Goal: Task Accomplishment & Management: Complete application form

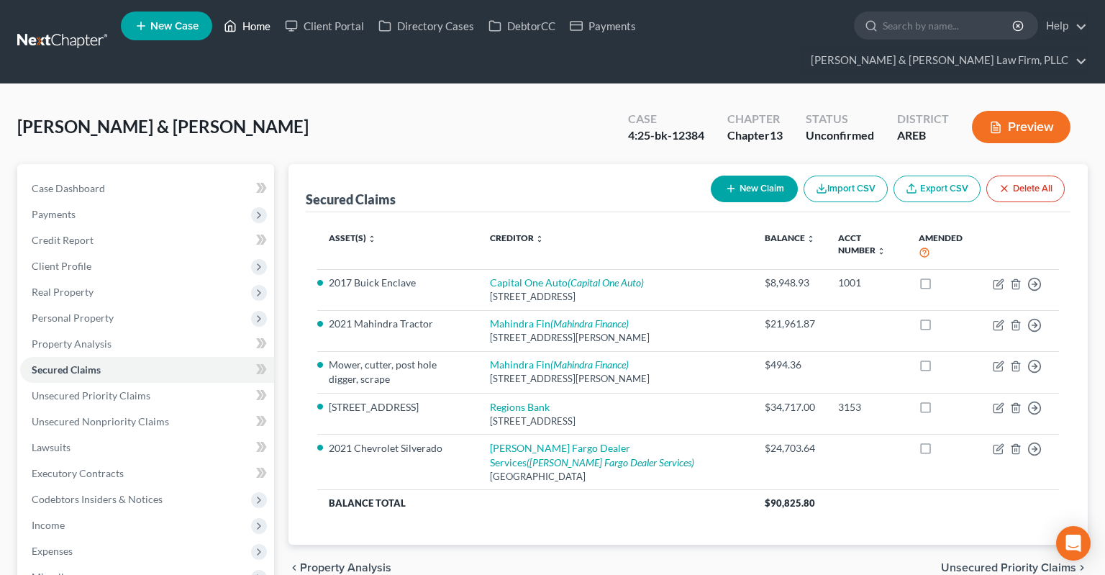
click at [256, 27] on link "Home" at bounding box center [247, 26] width 61 height 26
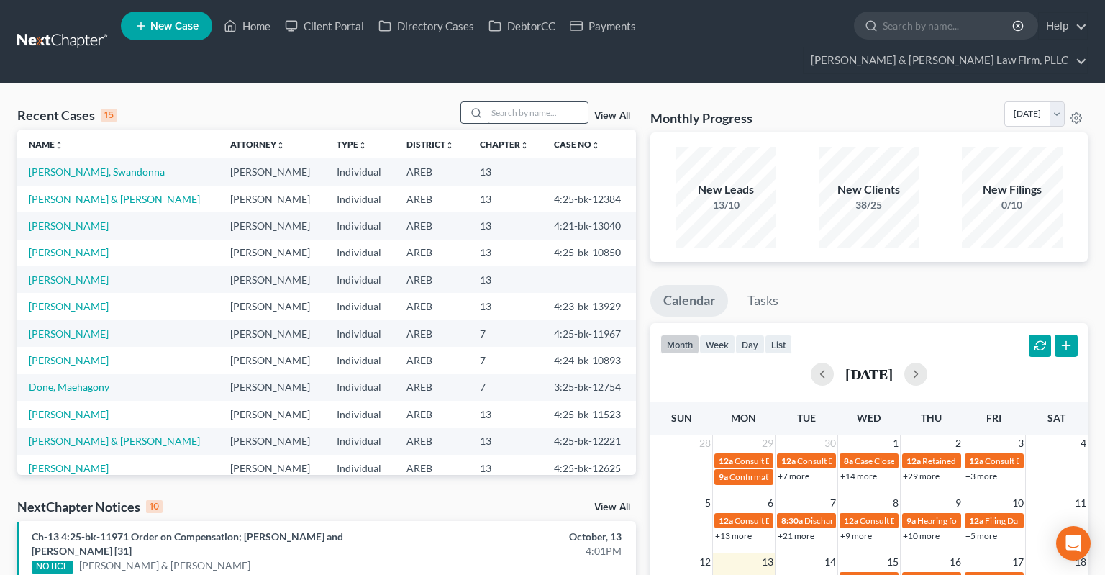
drag, startPoint x: 493, startPoint y: 74, endPoint x: 494, endPoint y: 82, distance: 7.9
click at [494, 102] on input "search" at bounding box center [537, 112] width 101 height 21
click at [48, 273] on link "[PERSON_NAME]" at bounding box center [69, 279] width 80 height 12
select select "3"
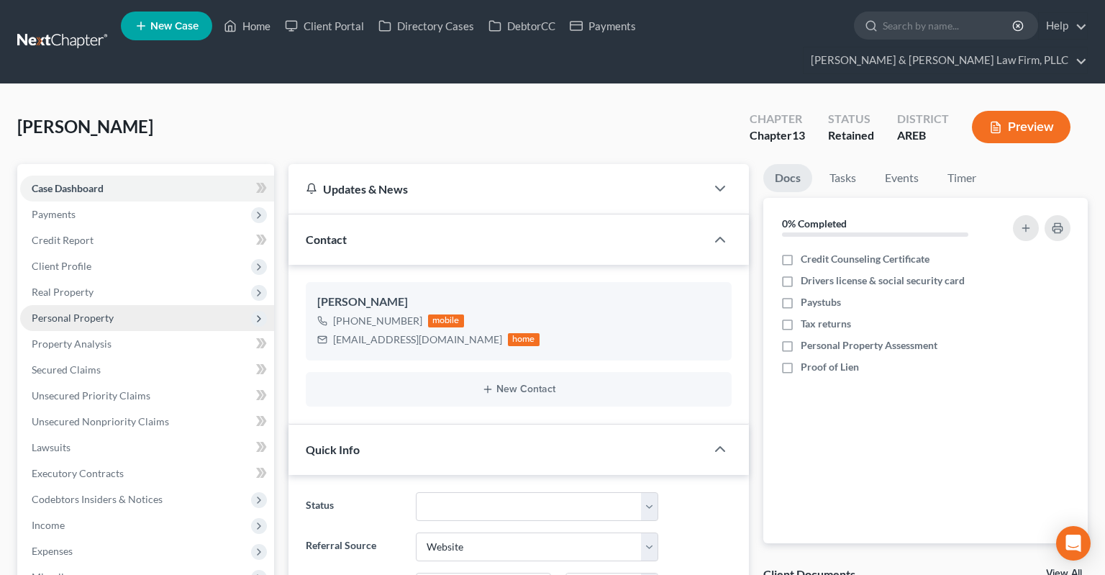
click at [81, 305] on span "Personal Property" at bounding box center [147, 318] width 254 height 26
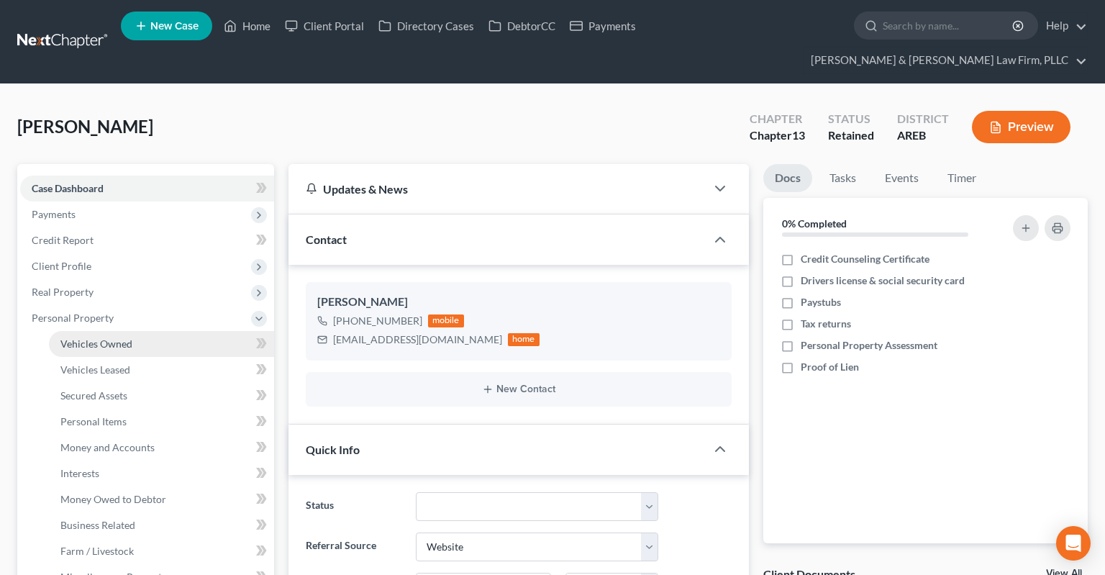
click at [158, 331] on link "Vehicles Owned" at bounding box center [161, 344] width 225 height 26
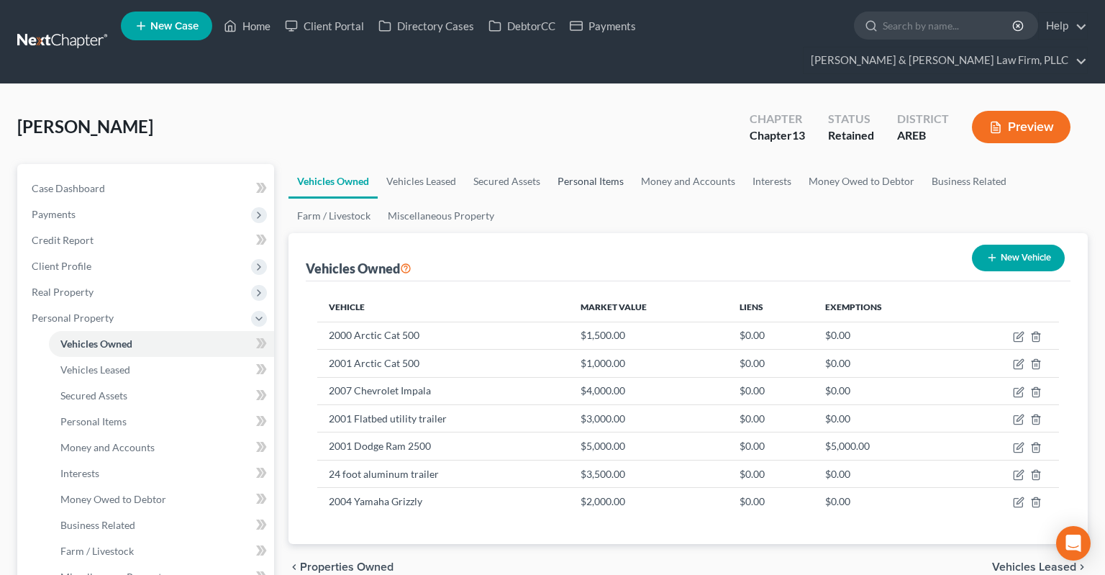
click at [589, 164] on link "Personal Items" at bounding box center [590, 181] width 83 height 35
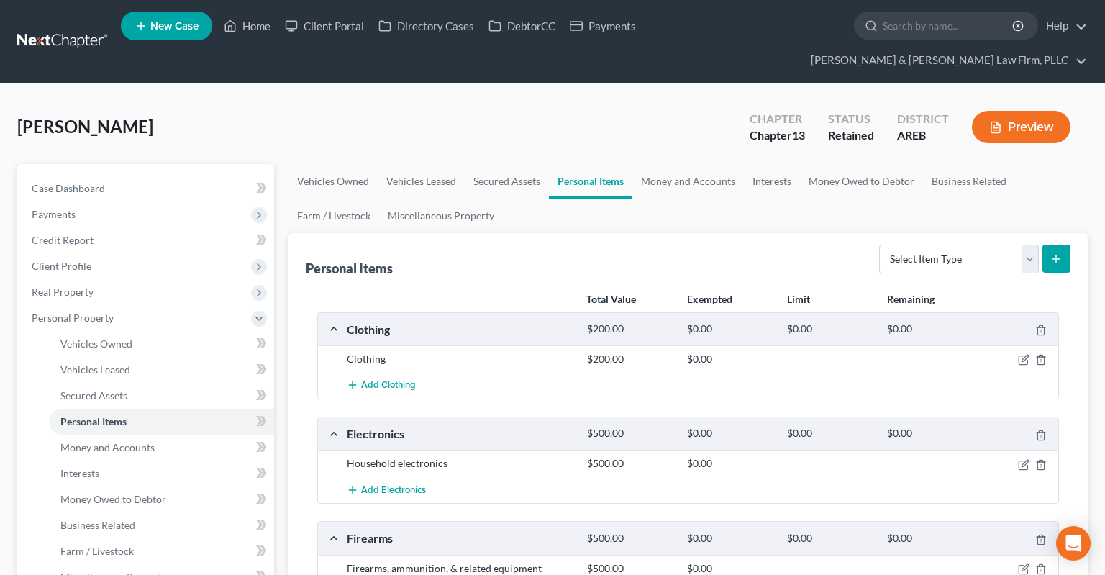
scroll to position [152, 0]
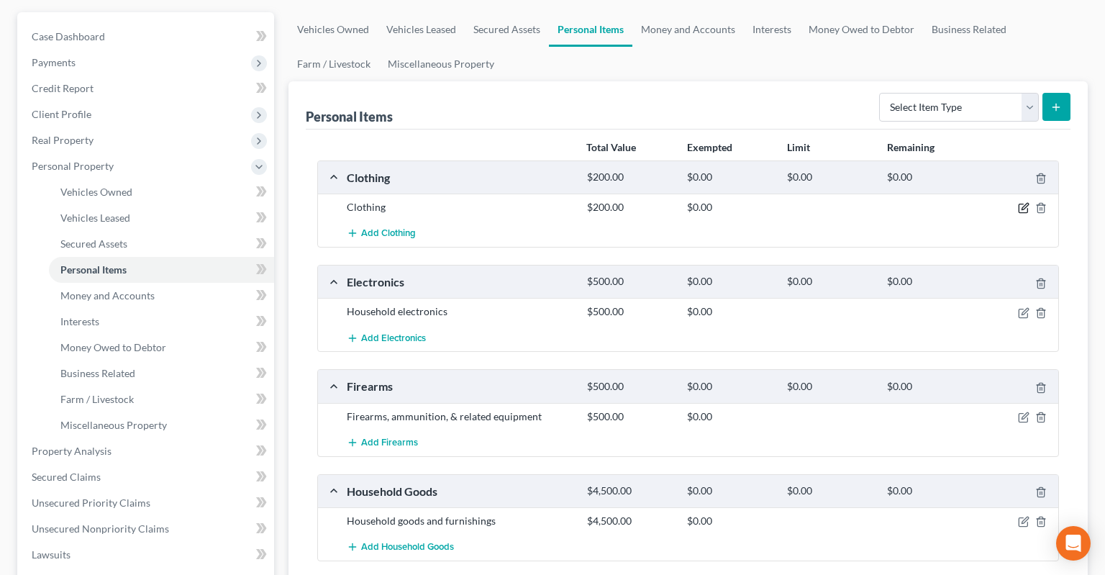
click at [1026, 204] on icon "button" at bounding box center [1025, 207] width 6 height 6
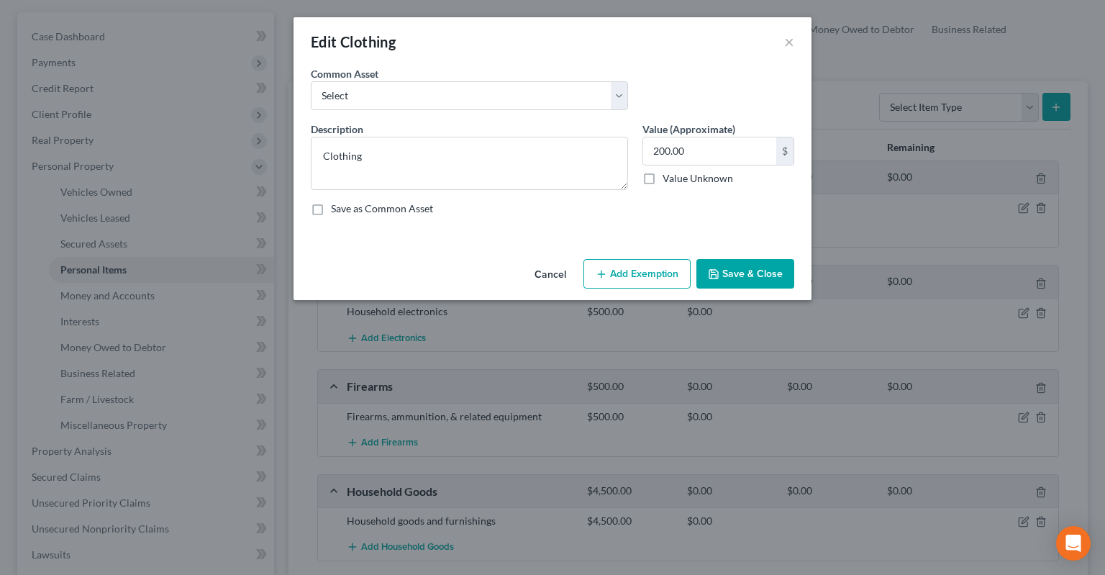
click at [622, 273] on button "Add Exemption" at bounding box center [637, 274] width 107 height 30
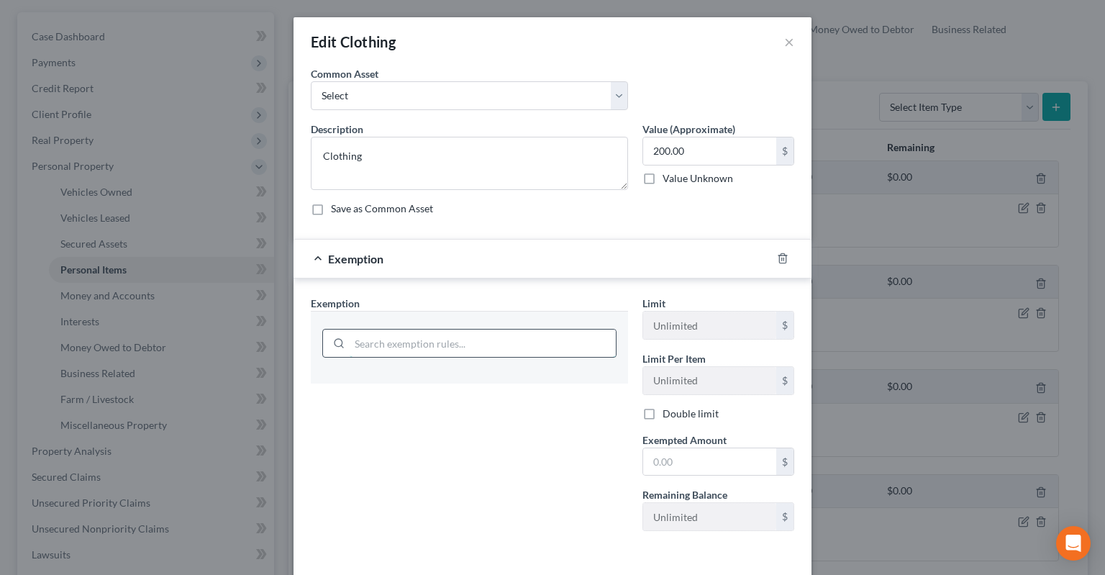
click at [383, 340] on input "search" at bounding box center [483, 343] width 266 height 27
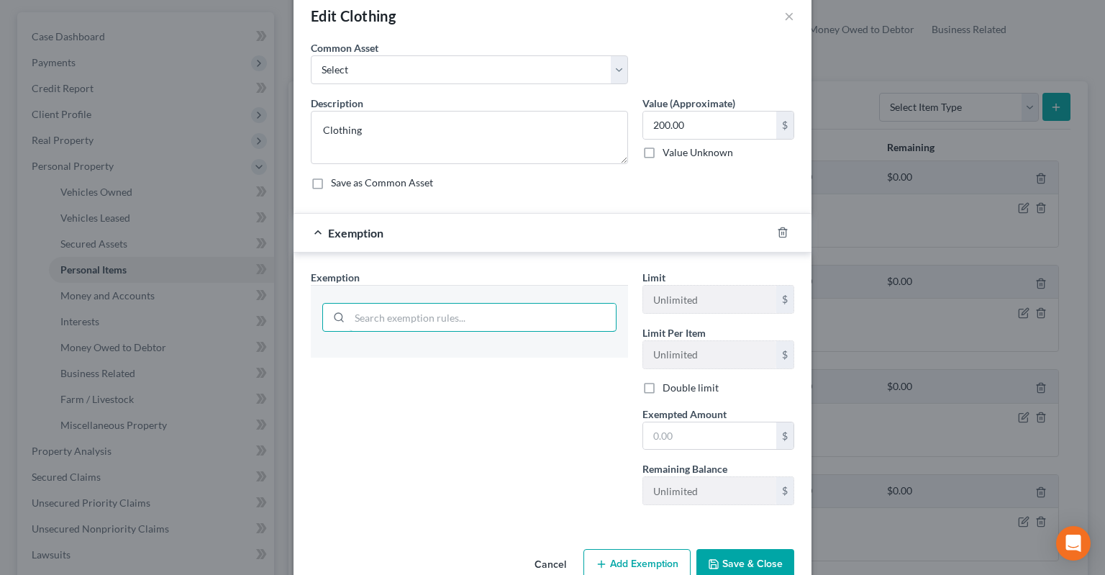
scroll to position [57, 0]
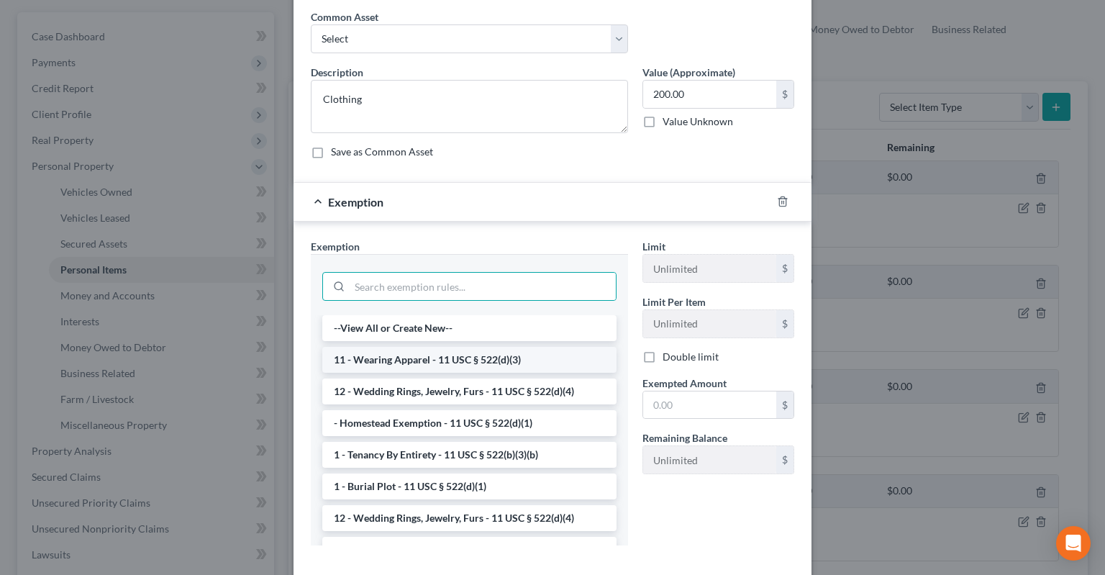
click at [447, 353] on li "11 - Wearing Apparel - 11 USC § 522(d)(3)" at bounding box center [469, 360] width 294 height 26
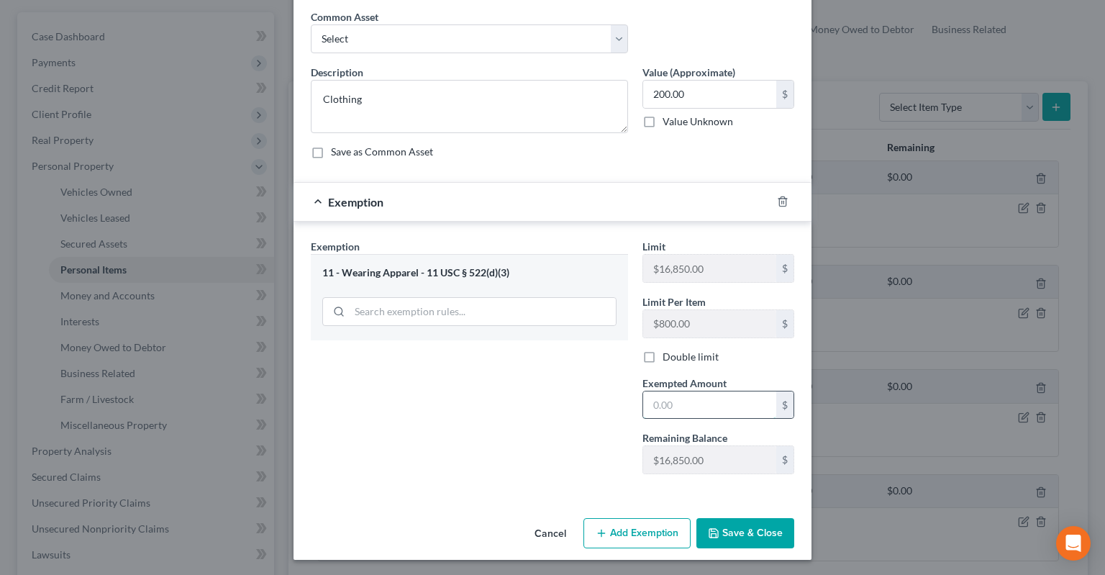
click at [732, 405] on input "text" at bounding box center [709, 404] width 133 height 27
type input "200"
click at [730, 520] on button "Save & Close" at bounding box center [746, 533] width 98 height 30
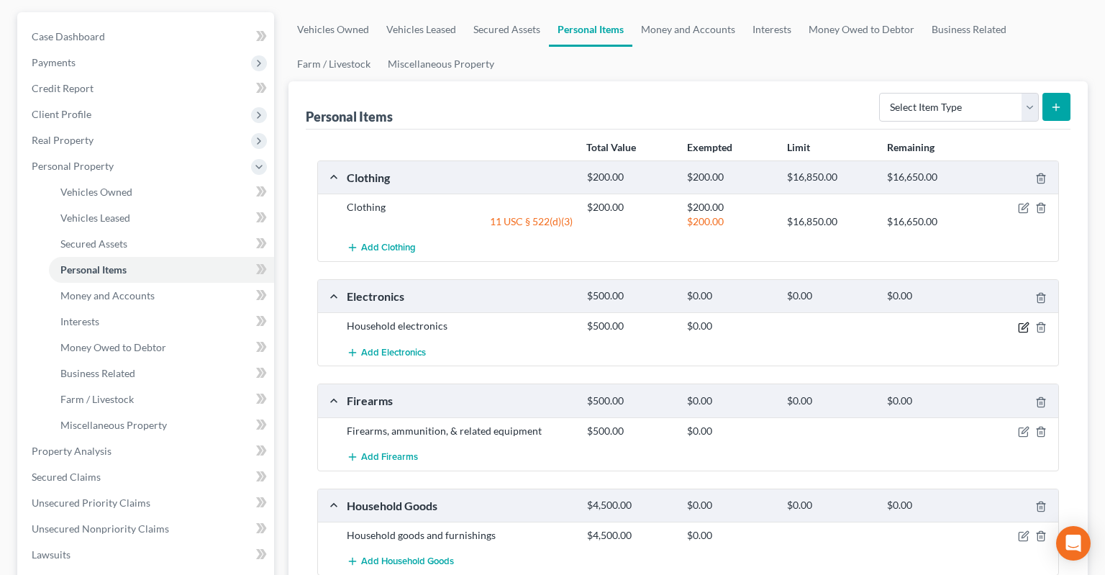
click at [1023, 322] on icon "button" at bounding box center [1024, 328] width 12 height 12
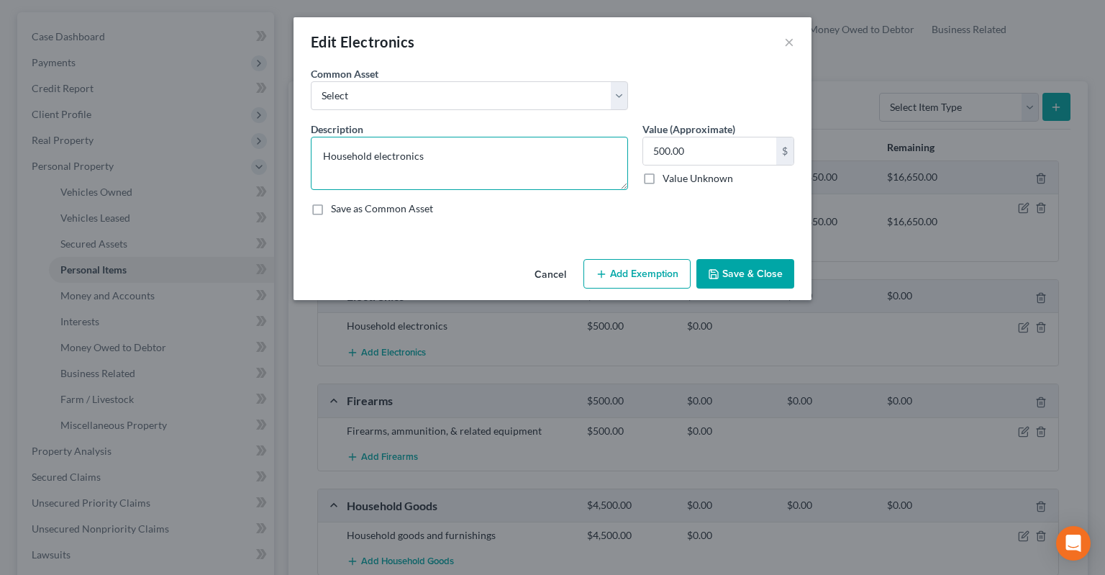
click at [343, 150] on textarea "Household electronics" at bounding box center [469, 163] width 317 height 53
click at [636, 272] on button "Add Exemption" at bounding box center [637, 274] width 107 height 30
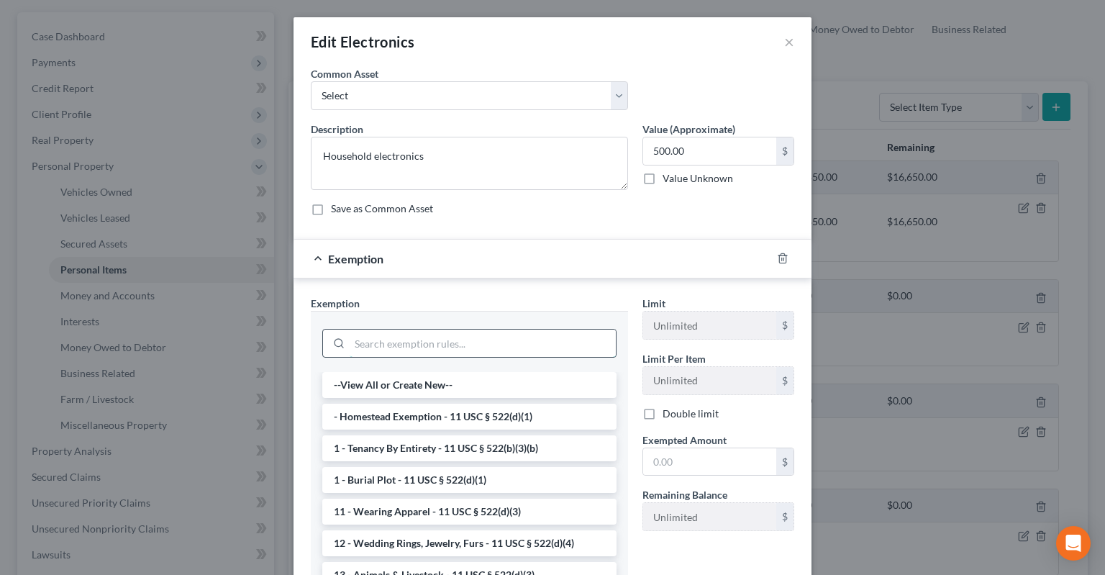
click at [408, 340] on input "search" at bounding box center [483, 343] width 266 height 27
paste input "Household"
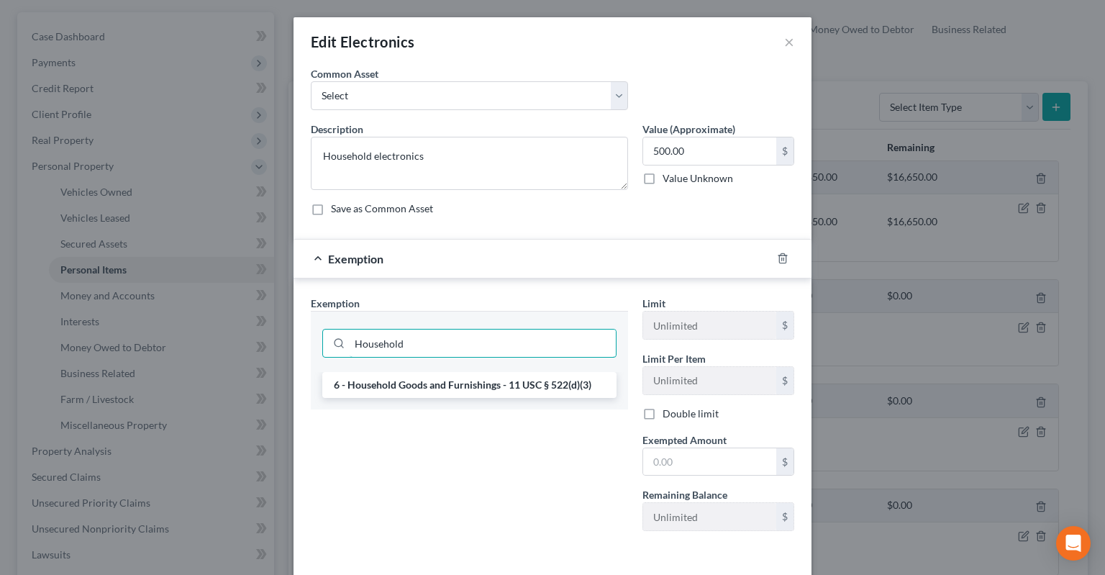
type input "Household"
click at [420, 379] on li "6 - Household Goods and Furnishings - 11 USC § 522(d)(3)" at bounding box center [469, 385] width 294 height 26
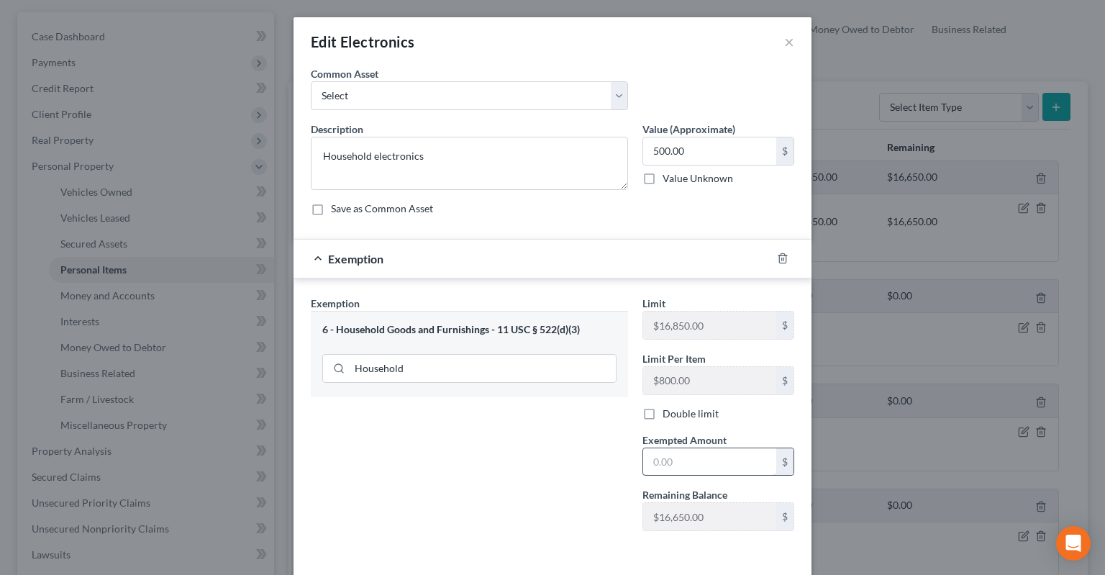
click at [712, 448] on input "text" at bounding box center [709, 461] width 133 height 27
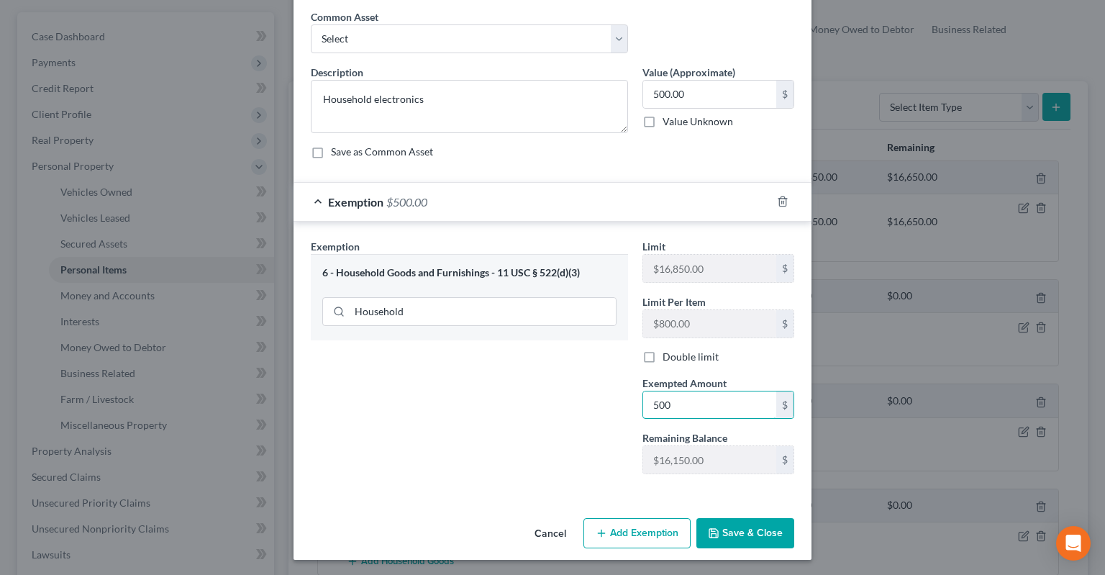
type input "500"
click at [740, 530] on button "Save & Close" at bounding box center [746, 533] width 98 height 30
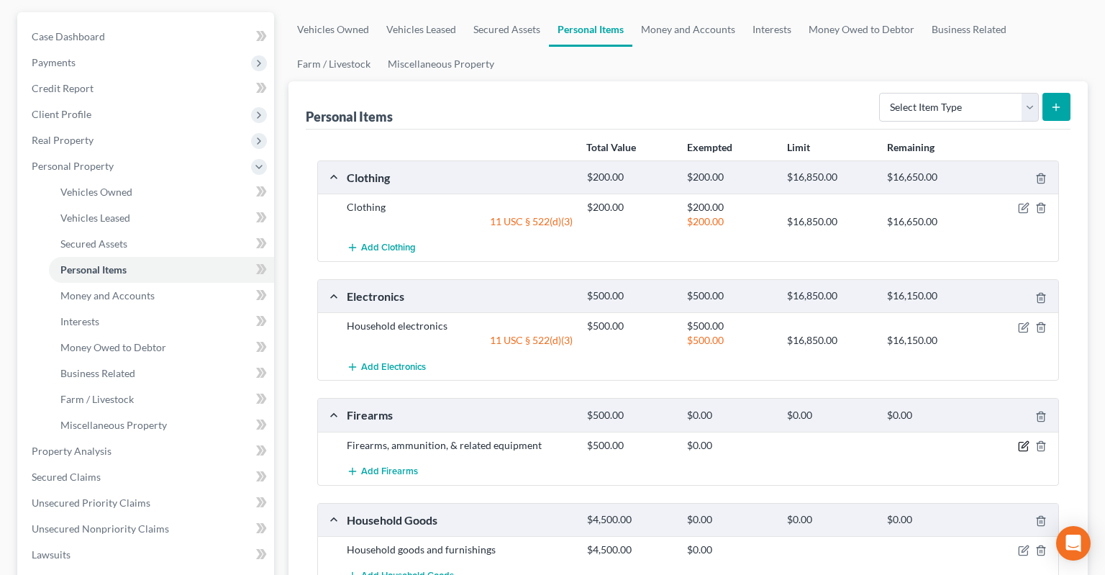
click at [1023, 440] on icon "button" at bounding box center [1024, 446] width 12 height 12
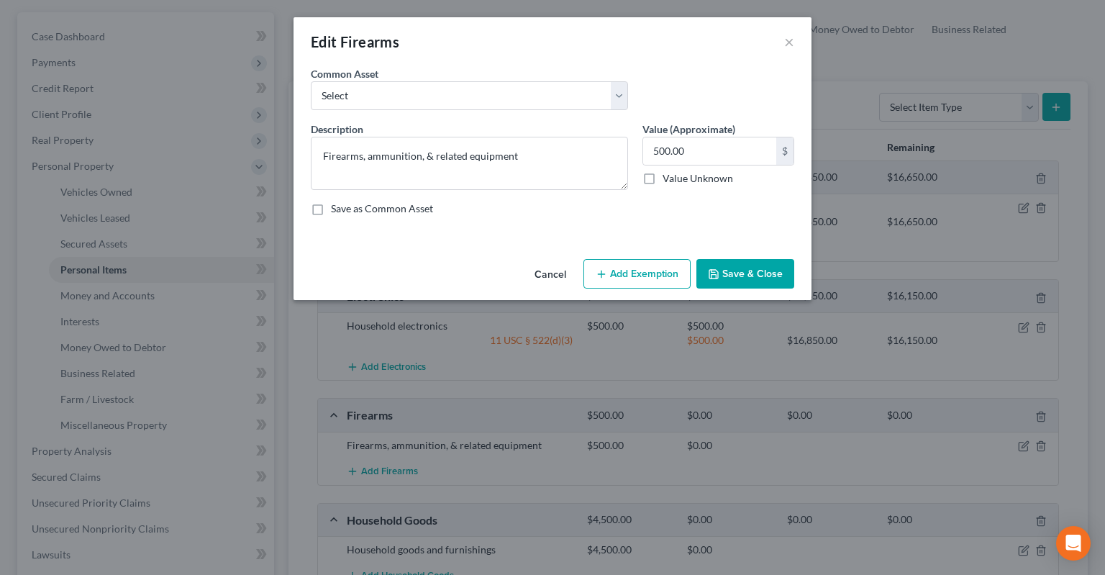
click at [563, 276] on button "Cancel" at bounding box center [550, 275] width 55 height 29
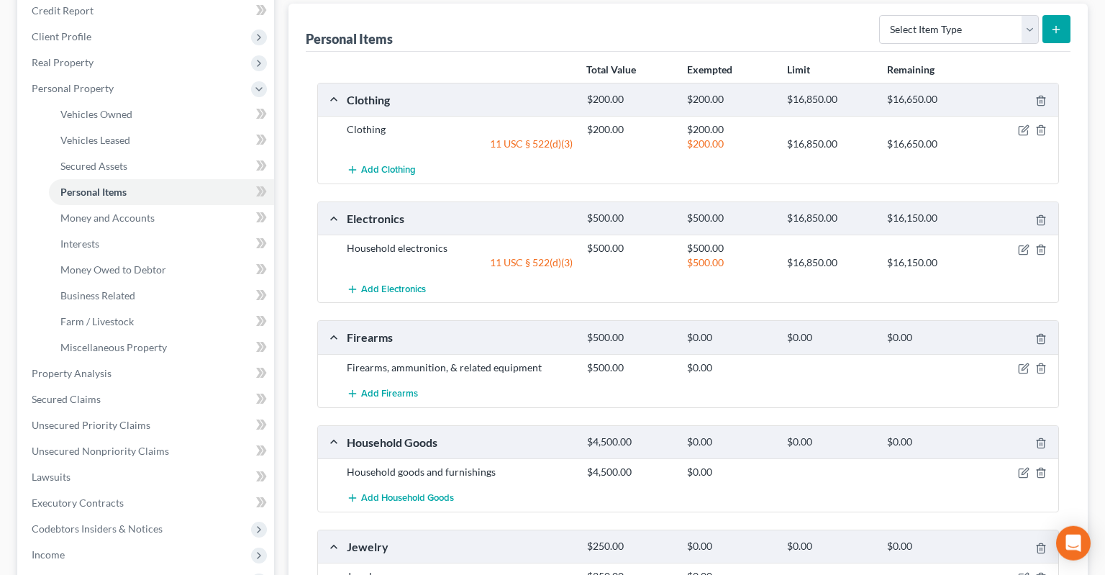
scroll to position [304, 0]
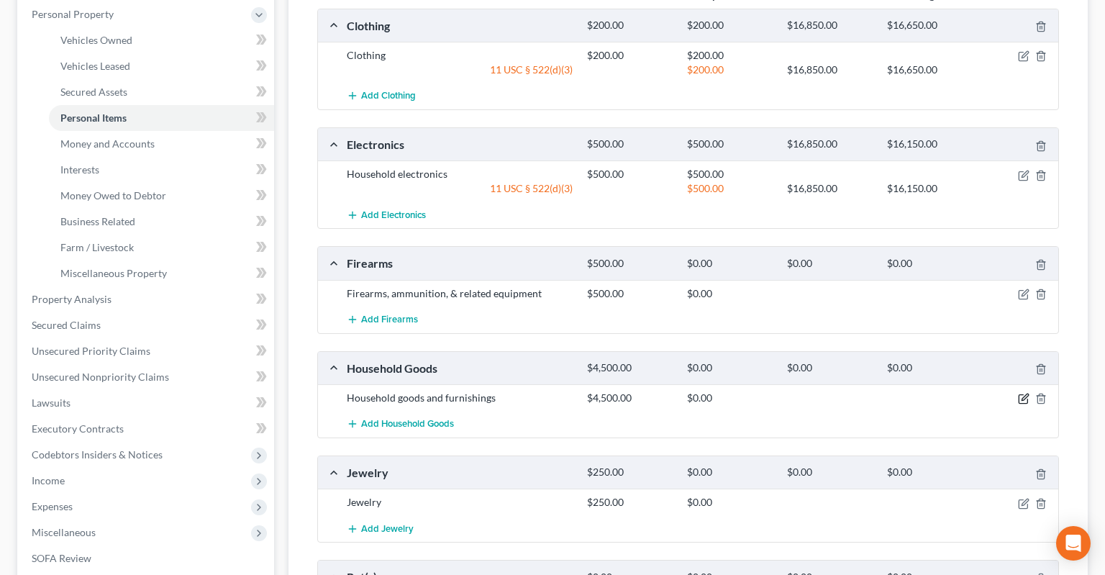
click at [1019, 395] on icon "button" at bounding box center [1023, 399] width 9 height 9
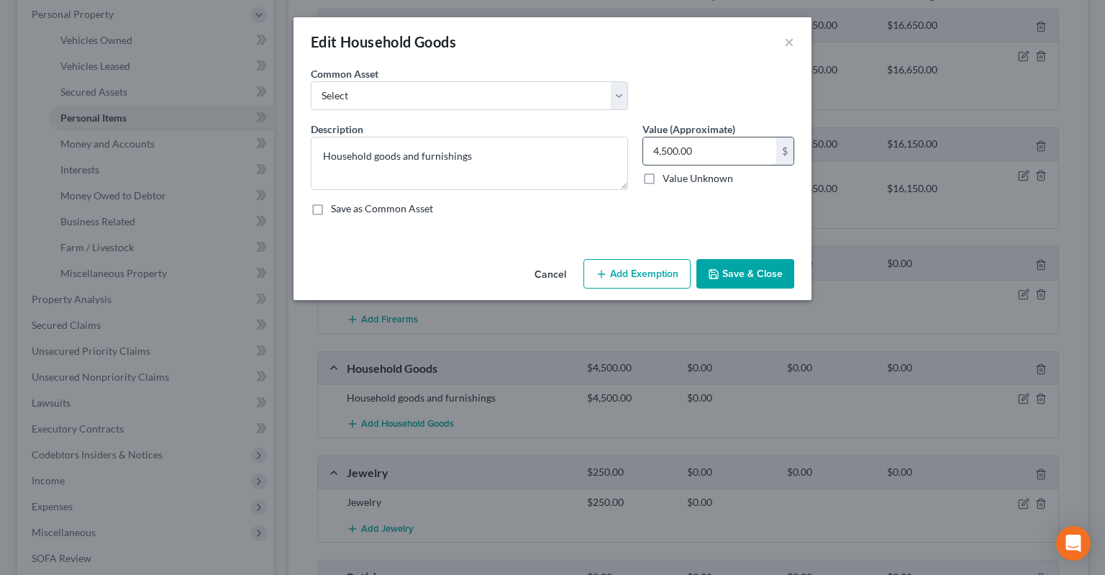
click at [710, 150] on input "4,500.00" at bounding box center [709, 150] width 133 height 27
click at [344, 158] on textarea "Household goods and furnishings" at bounding box center [469, 163] width 317 height 53
click at [651, 269] on button "Add Exemption" at bounding box center [637, 274] width 107 height 30
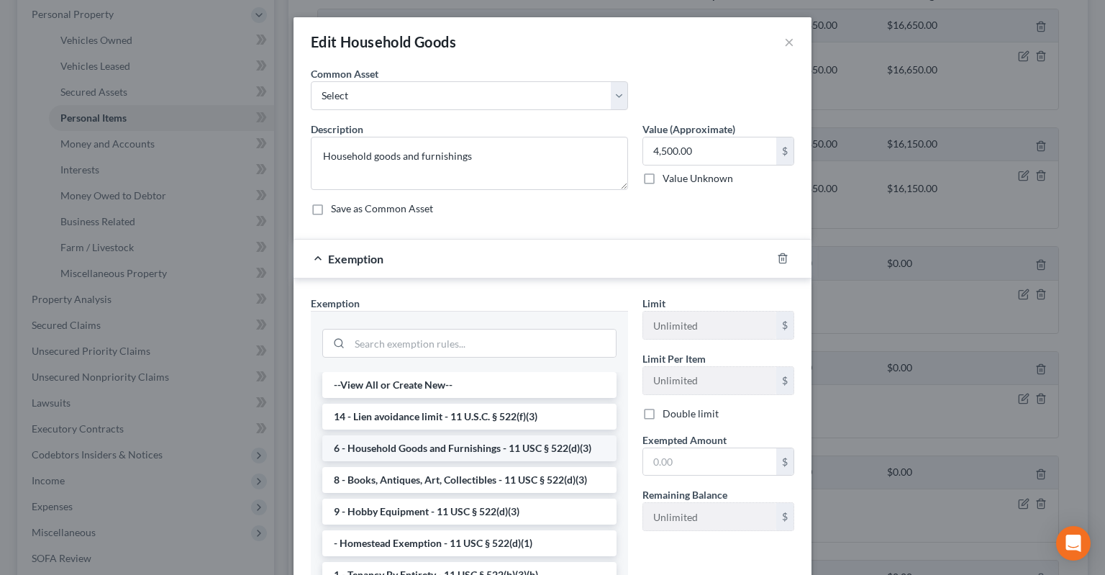
click at [443, 442] on li "6 - Household Goods and Furnishings - 11 USC § 522(d)(3)" at bounding box center [469, 448] width 294 height 26
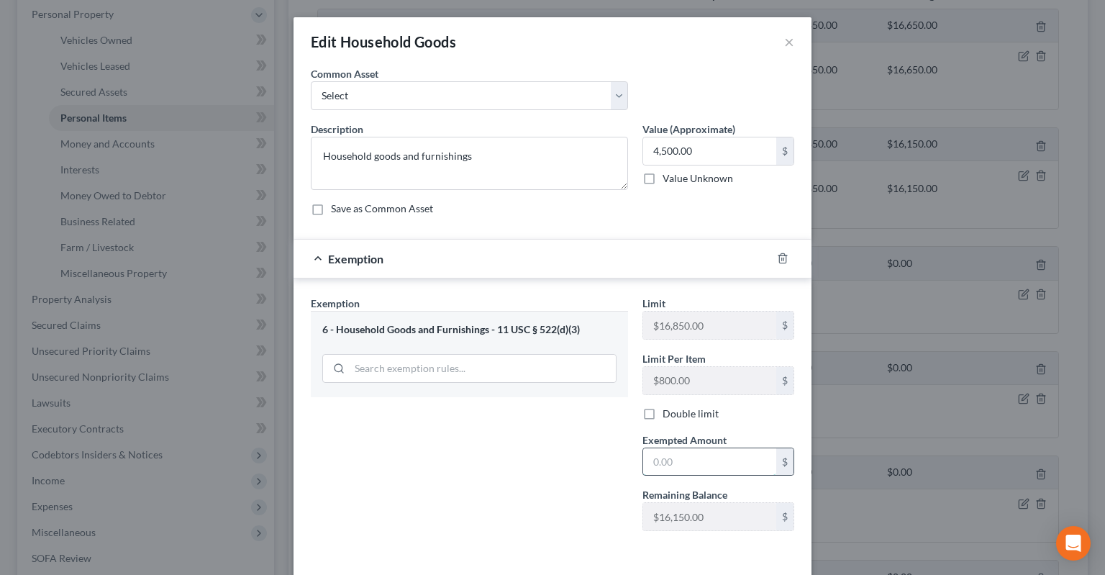
click at [710, 469] on input "text" at bounding box center [709, 461] width 133 height 27
paste input "Household"
drag, startPoint x: 628, startPoint y: 445, endPoint x: 517, endPoint y: 436, distance: 111.9
click at [643, 448] on input "0" at bounding box center [709, 461] width 133 height 27
type input "2"
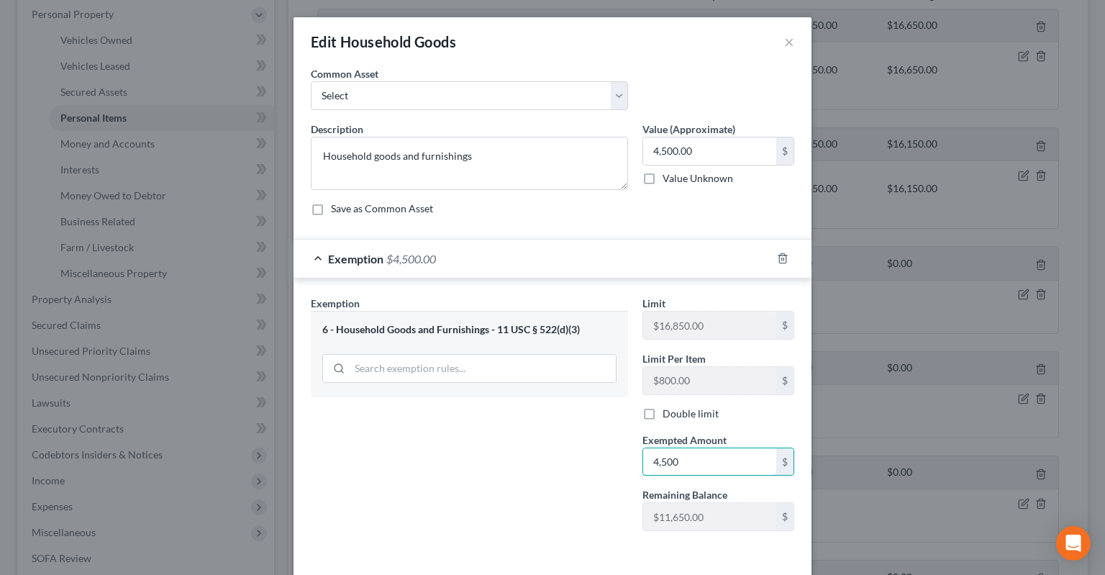
scroll to position [57, 0]
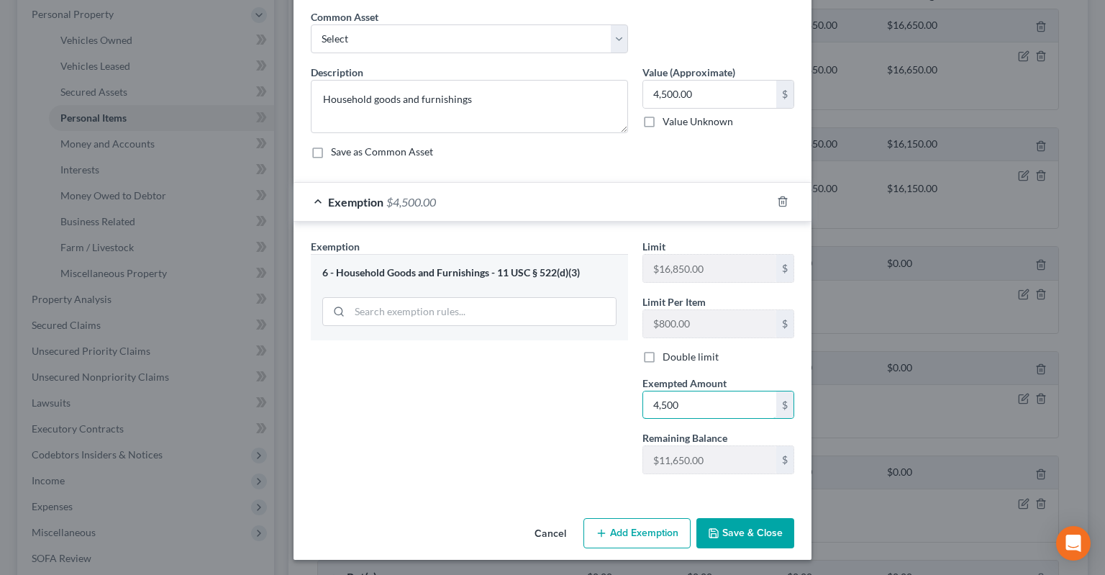
type input "4,500"
click at [747, 528] on button "Save & Close" at bounding box center [746, 533] width 98 height 30
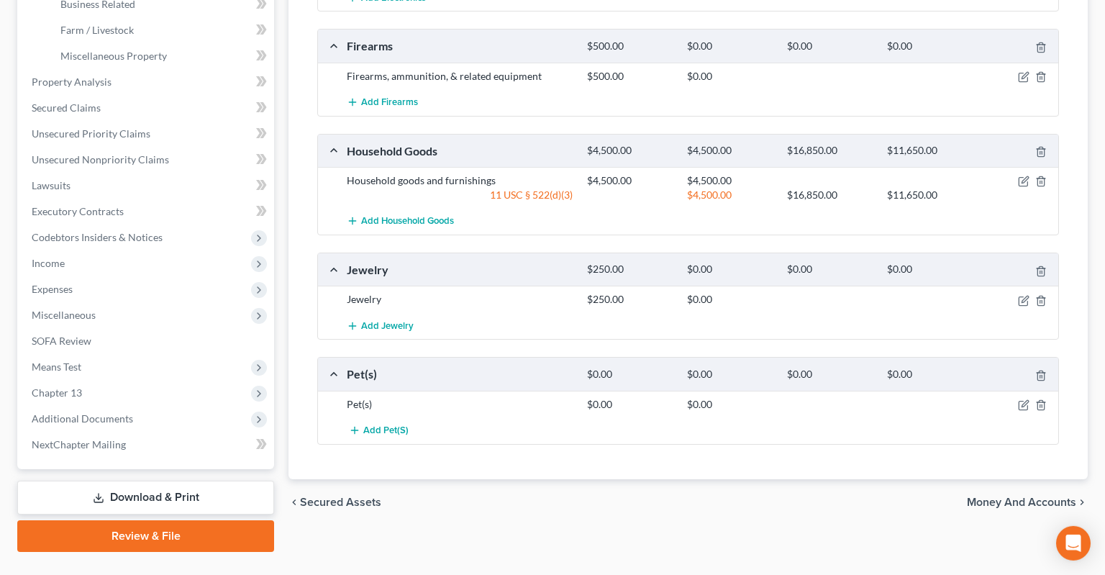
scroll to position [525, 0]
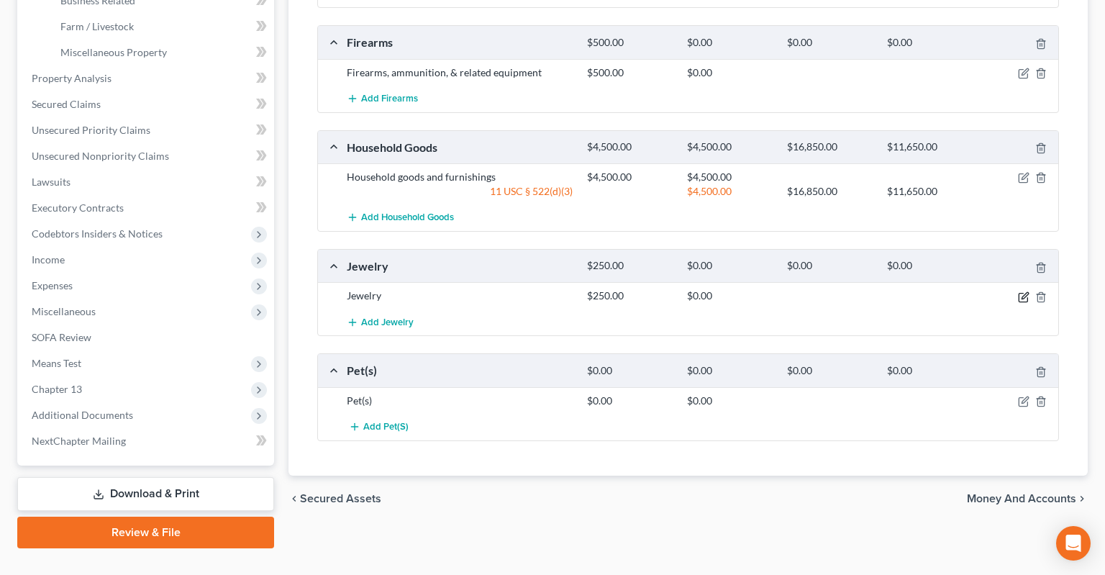
click at [1026, 292] on icon "button" at bounding box center [1025, 295] width 6 height 6
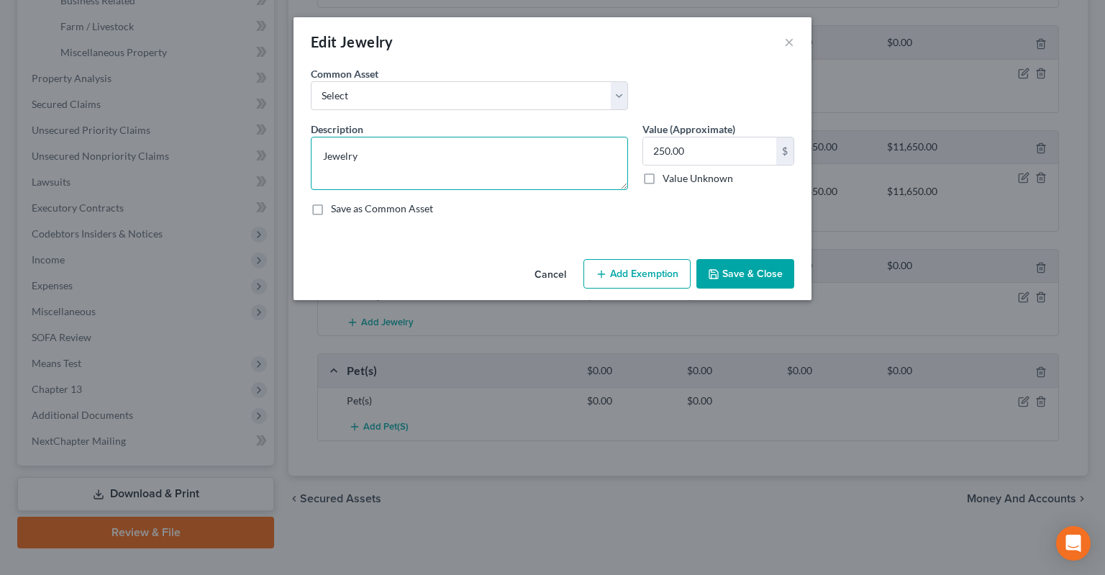
click at [350, 152] on textarea "Jewelry" at bounding box center [469, 163] width 317 height 53
click at [622, 284] on button "Add Exemption" at bounding box center [637, 274] width 107 height 30
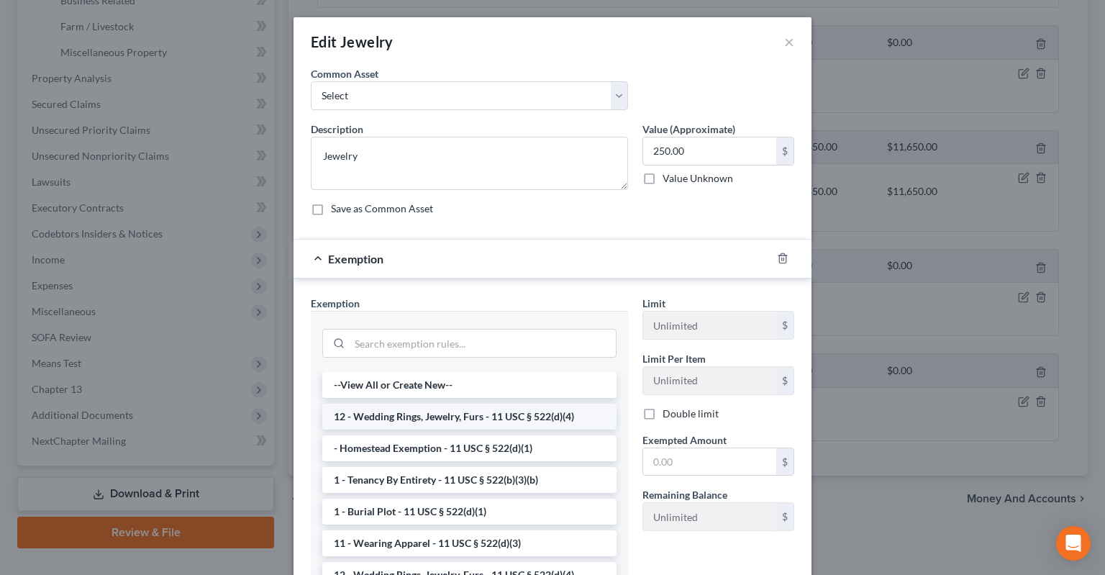
click at [435, 417] on li "12 - Wedding Rings, Jewelry, Furs - 11 USC § 522(d)(4)" at bounding box center [469, 417] width 294 height 26
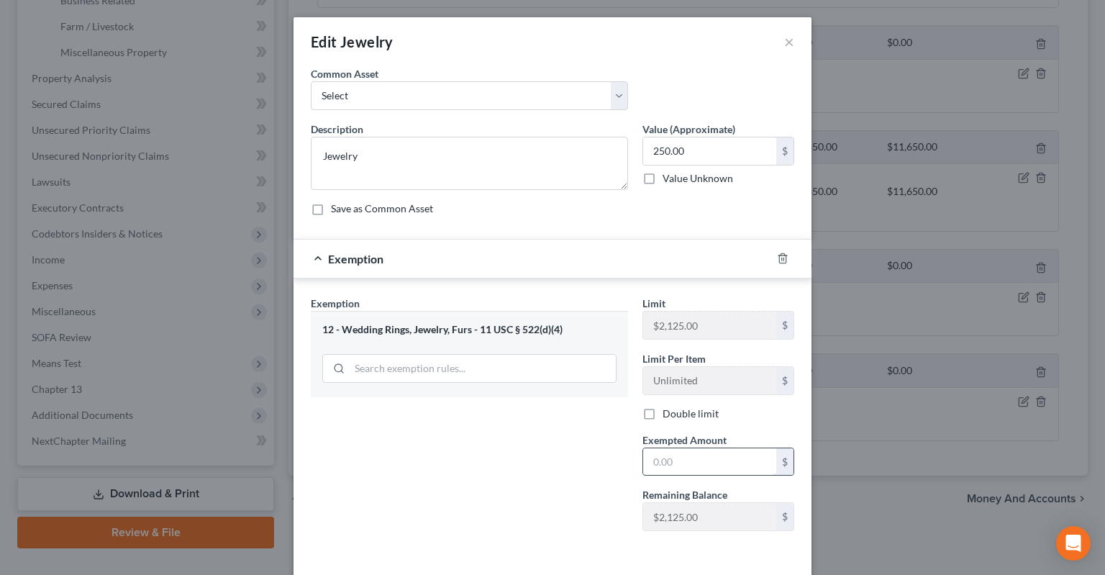
click at [665, 468] on input "text" at bounding box center [709, 461] width 133 height 27
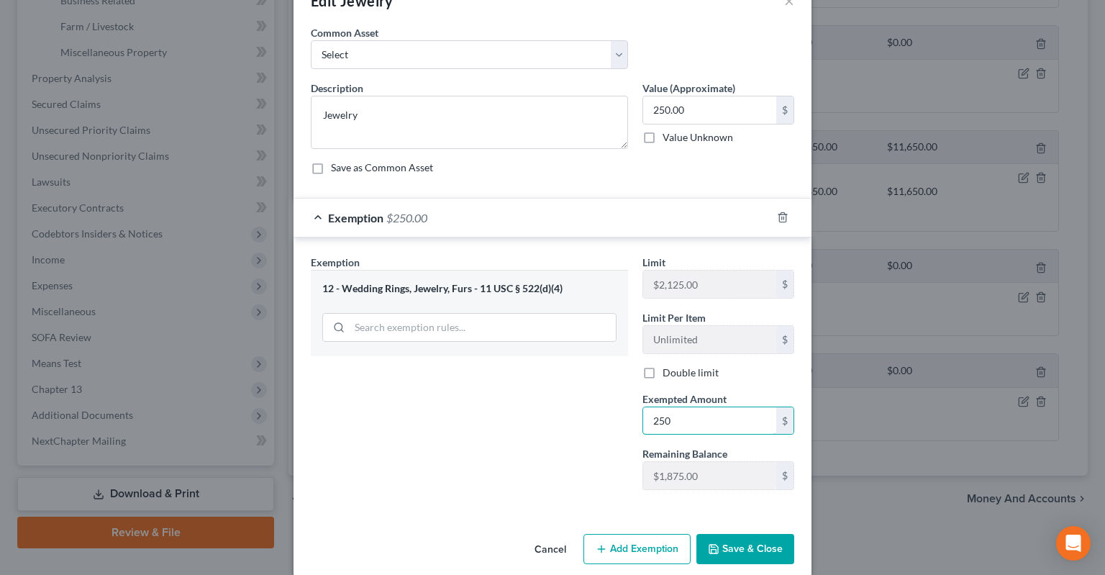
scroll to position [57, 0]
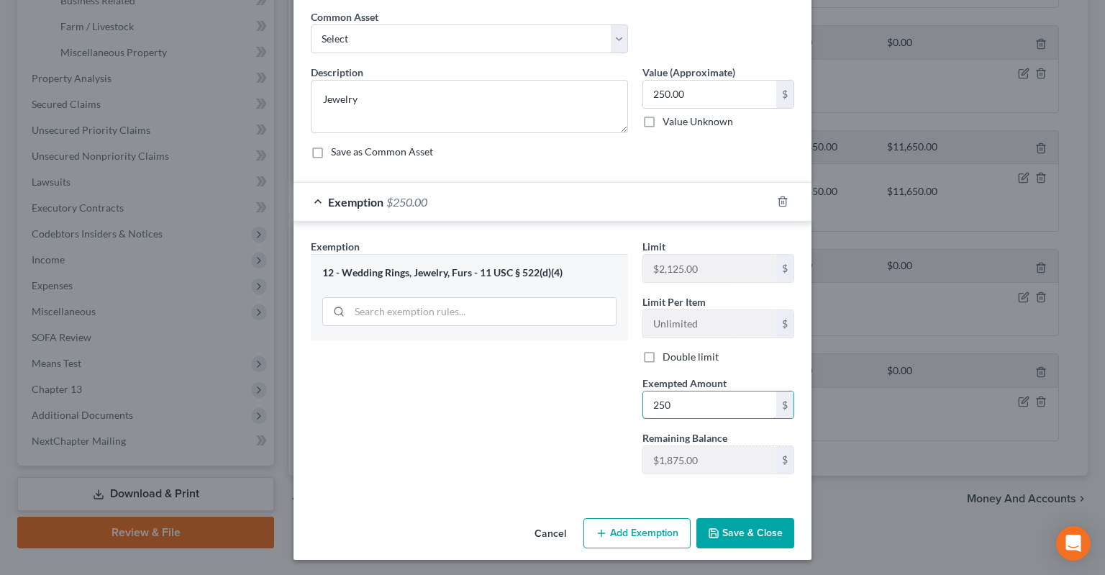
type input "250"
click at [738, 534] on button "Save & Close" at bounding box center [746, 533] width 98 height 30
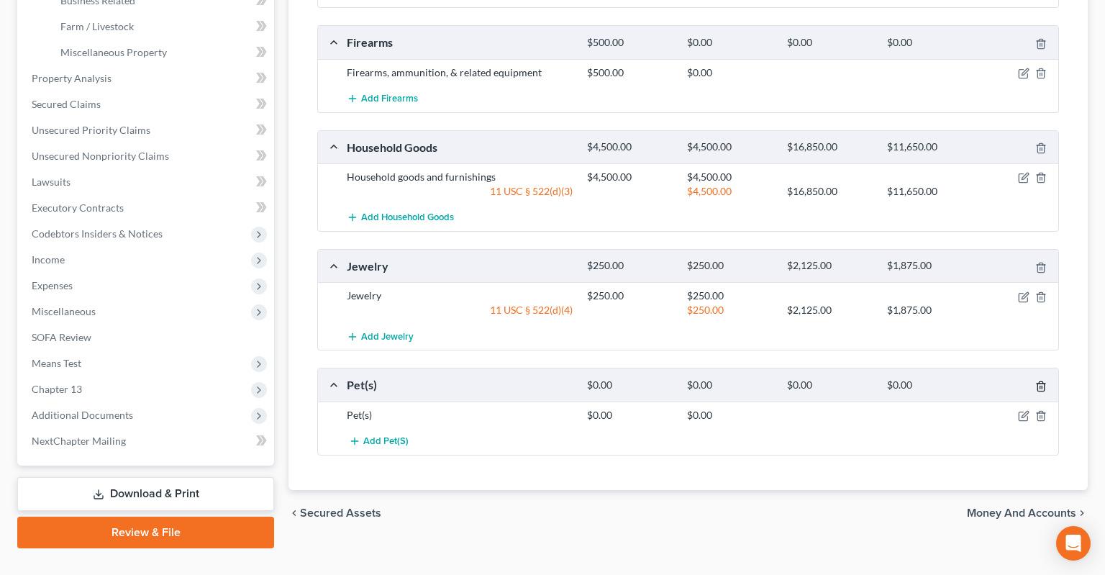
click at [1043, 381] on icon "button" at bounding box center [1042, 387] width 12 height 12
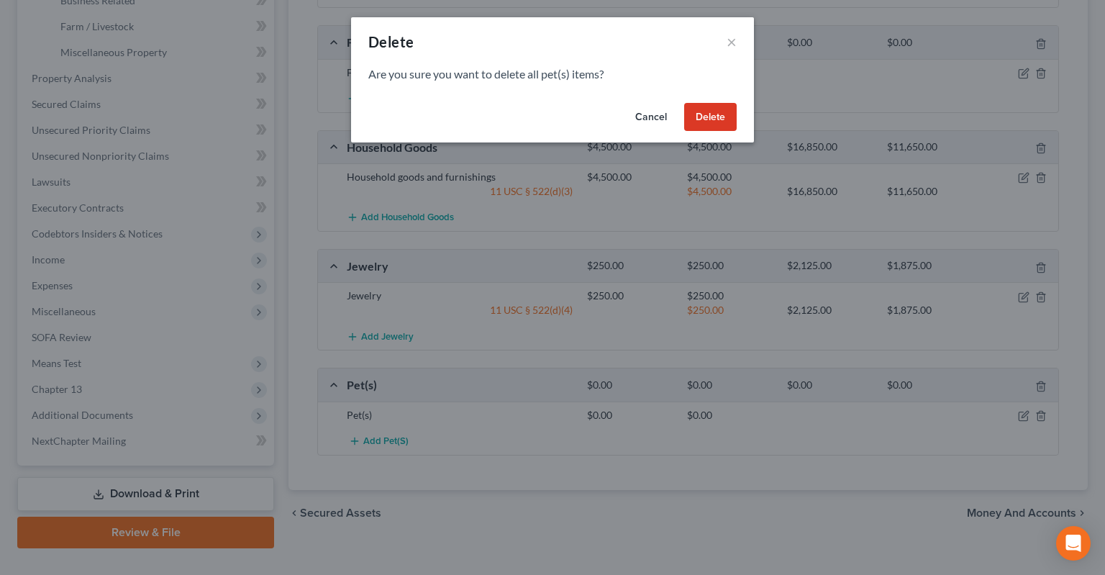
click at [703, 108] on button "Delete" at bounding box center [710, 117] width 53 height 29
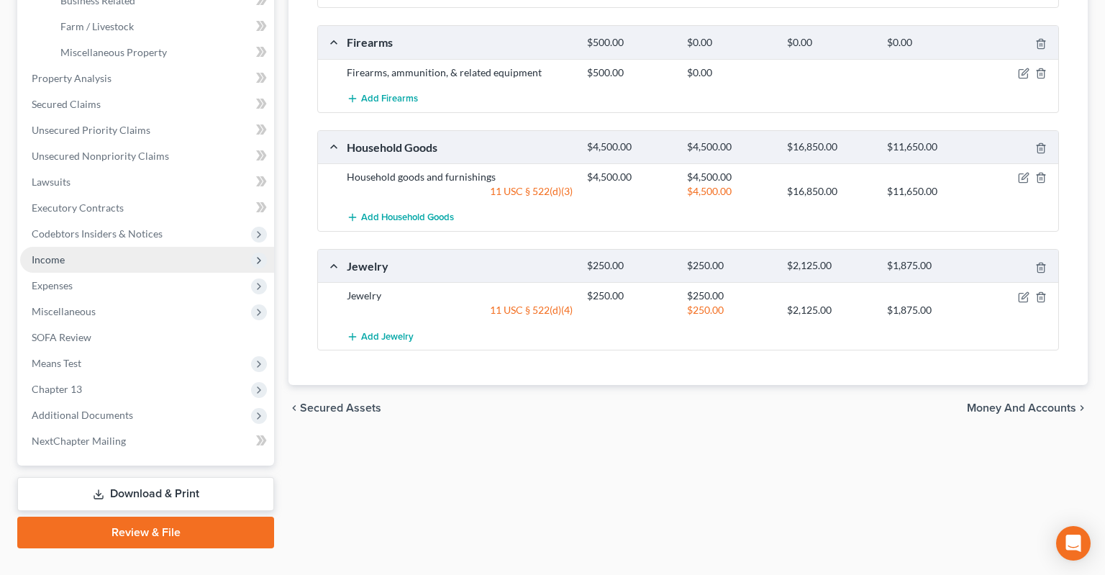
click at [166, 247] on span "Income" at bounding box center [147, 260] width 254 height 26
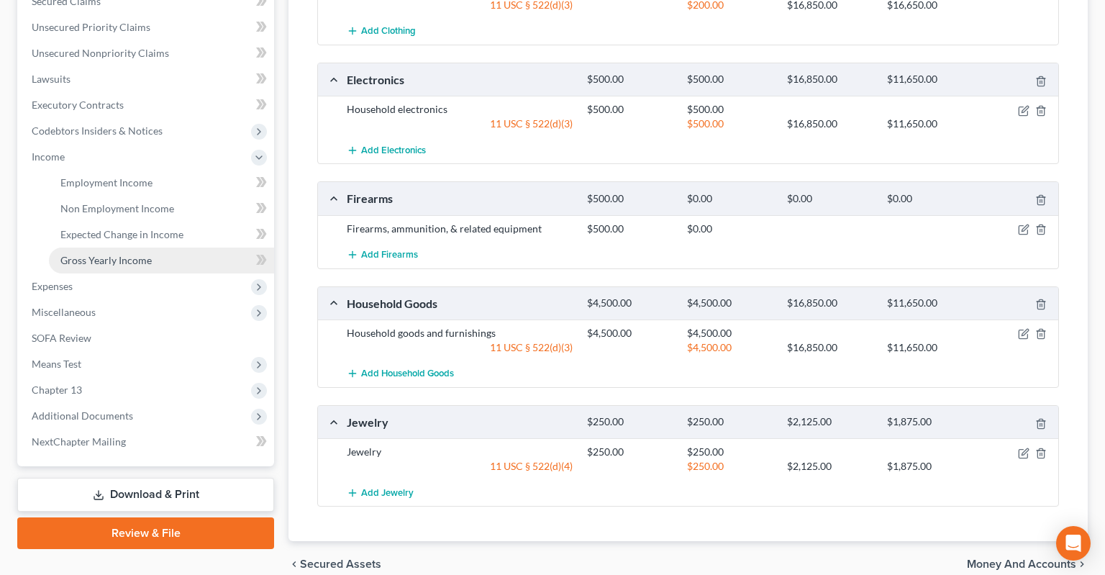
click at [196, 248] on link "Gross Yearly Income" at bounding box center [161, 261] width 225 height 26
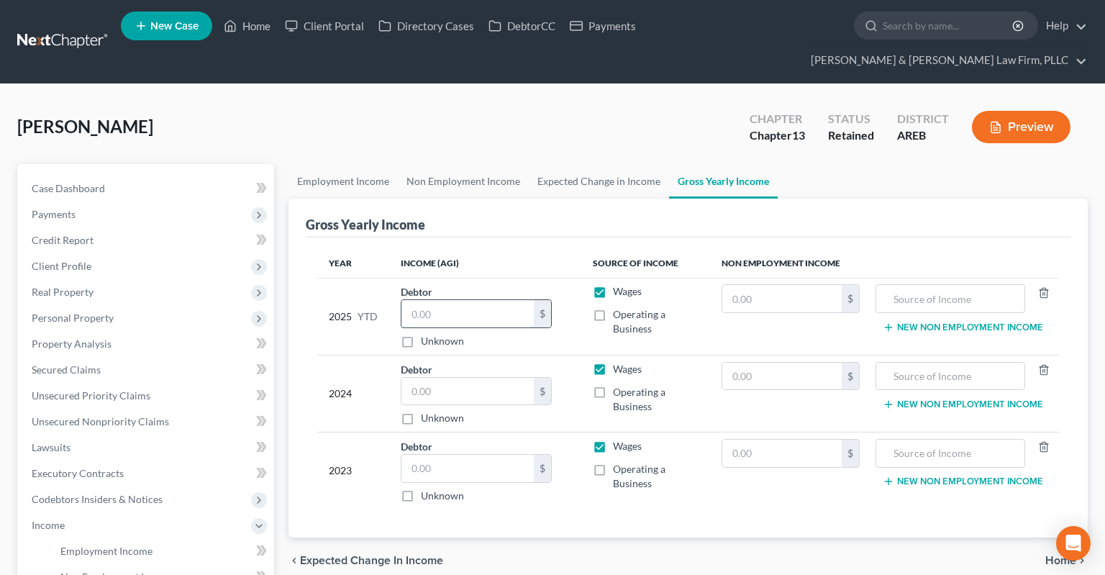
click at [463, 300] on input "text" at bounding box center [468, 313] width 132 height 27
type input "45,000"
click at [452, 378] on input "text" at bounding box center [468, 391] width 132 height 27
type input "70,000"
click at [454, 455] on input "text" at bounding box center [468, 468] width 132 height 27
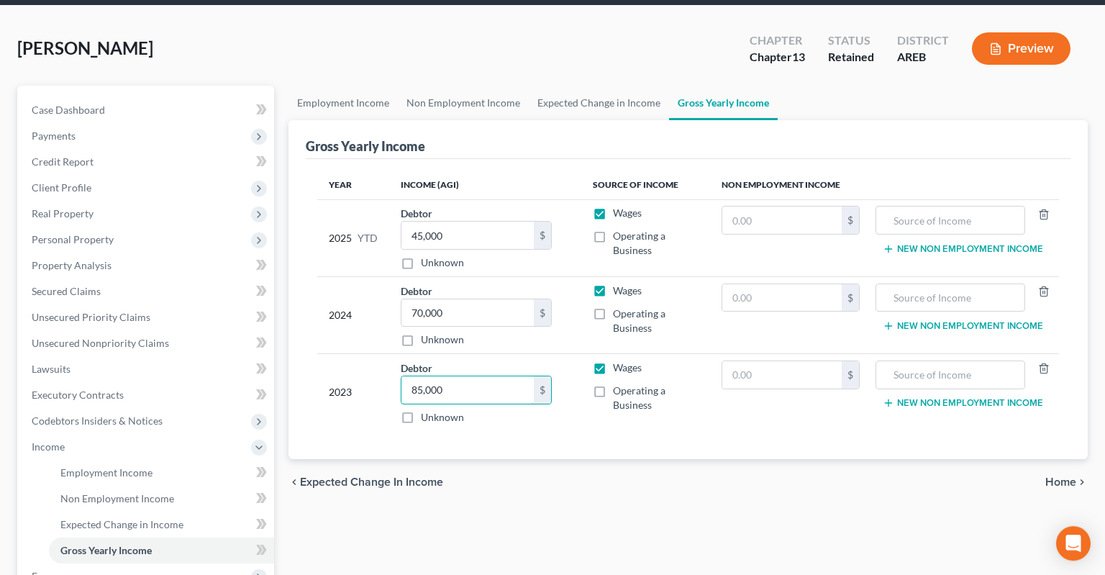
scroll to position [152, 0]
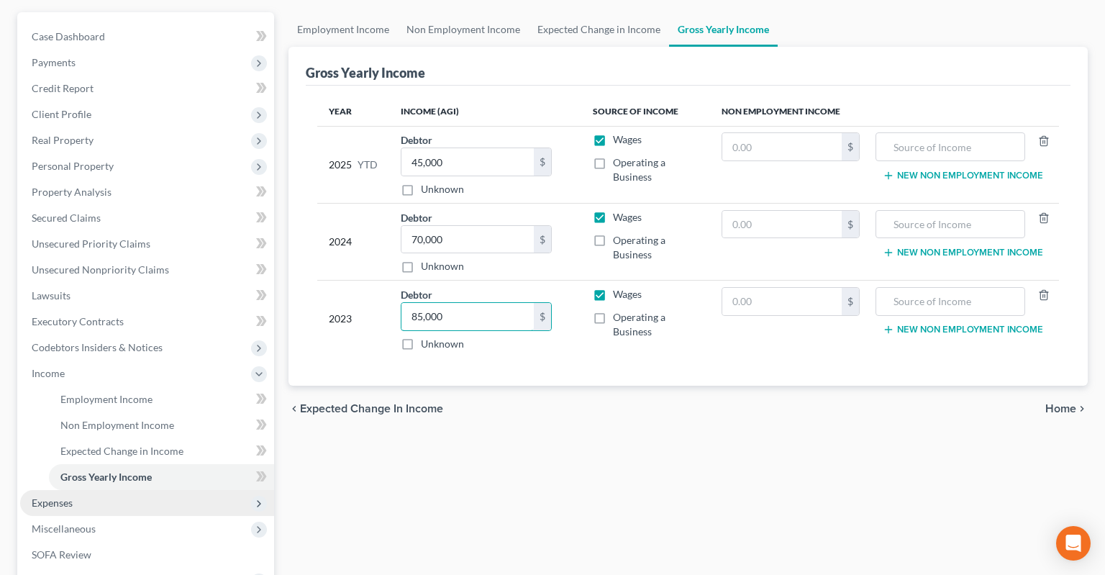
type input "85,000"
click at [189, 490] on span "Expenses" at bounding box center [147, 503] width 254 height 26
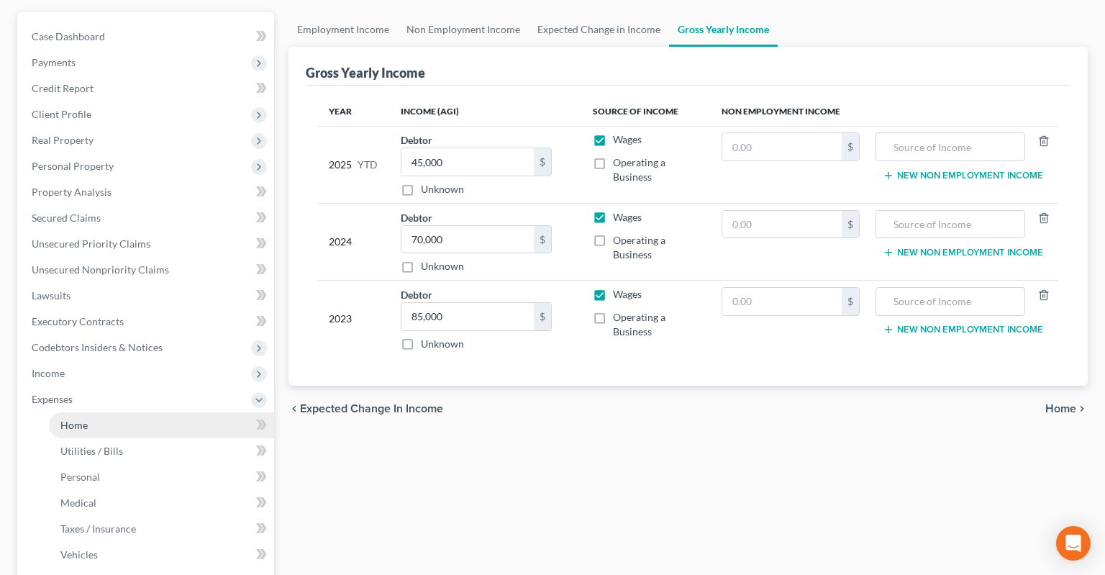
click at [176, 412] on link "Home" at bounding box center [161, 425] width 225 height 26
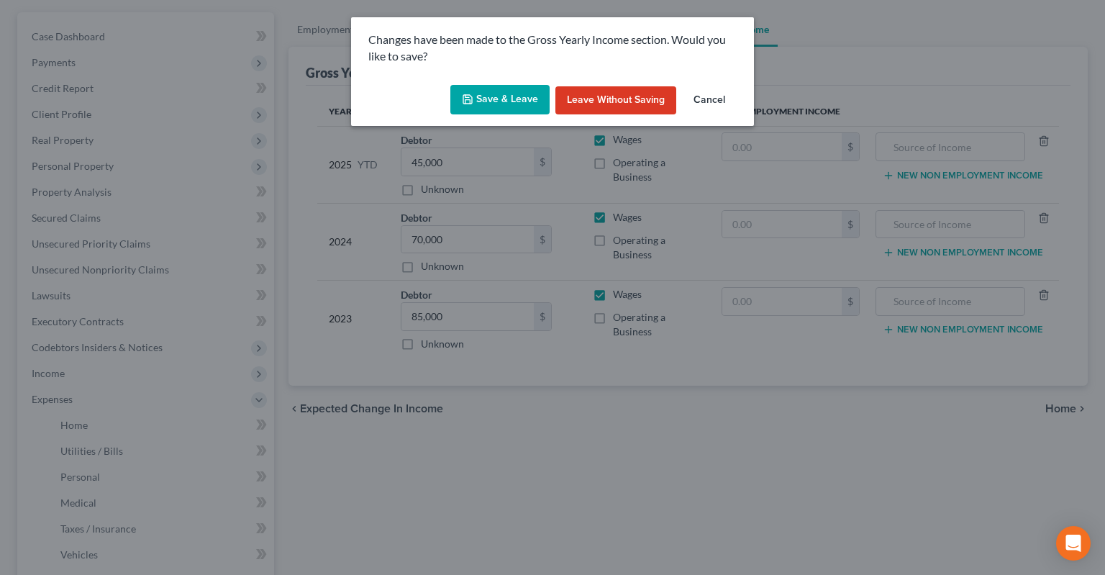
click at [509, 97] on button "Save & Leave" at bounding box center [499, 100] width 99 height 30
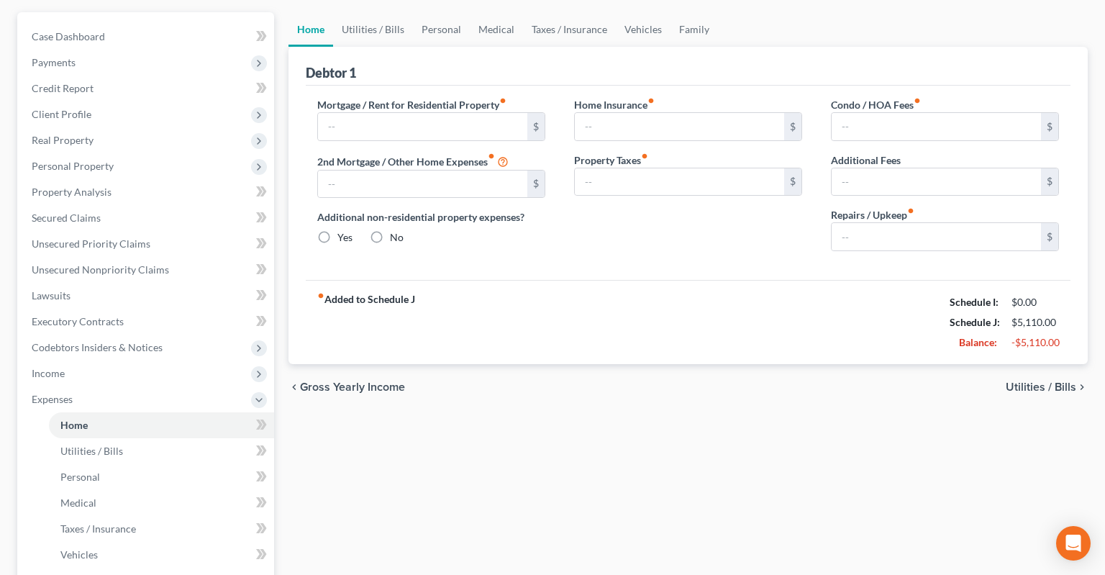
type input "0.00"
radio input "true"
type input "0.00"
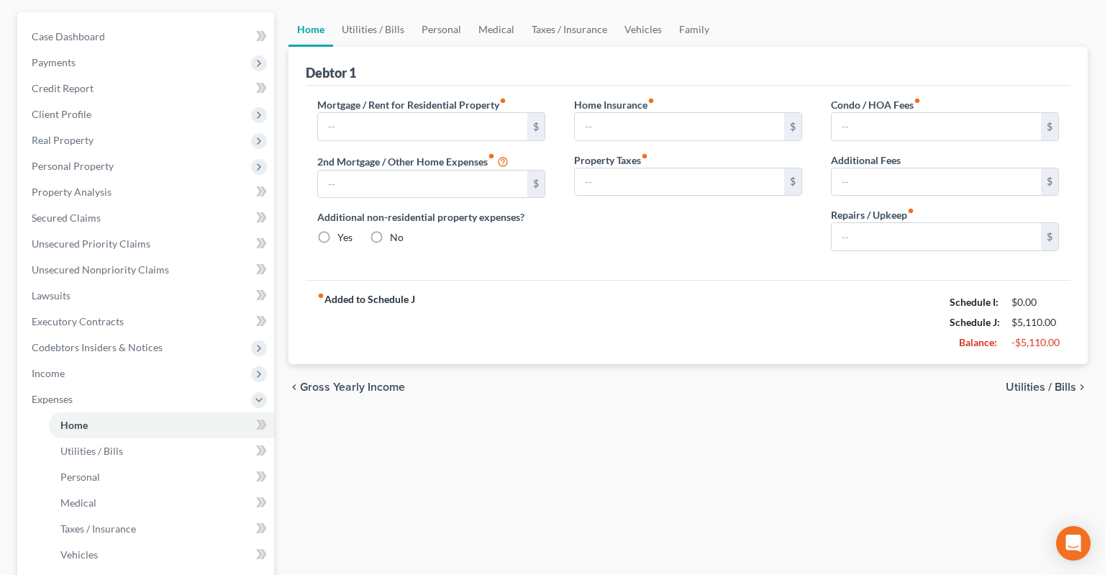
type input "0.00"
